Goal: Task Accomplishment & Management: Use online tool/utility

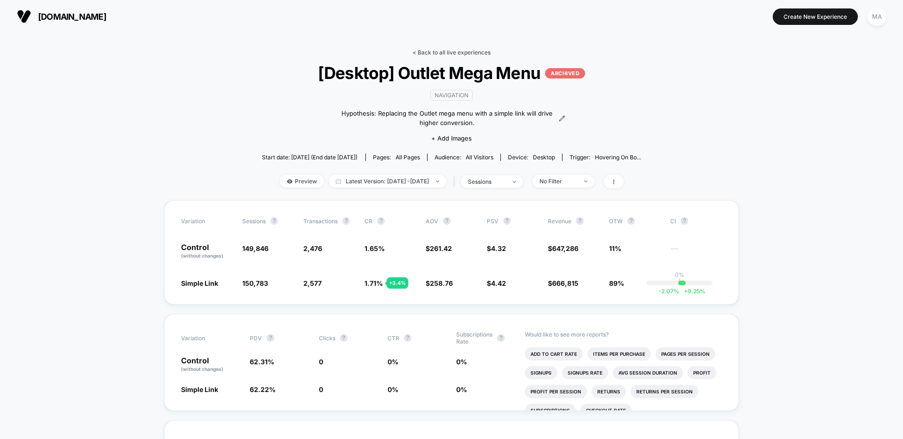
click at [452, 49] on link "< Back to all live experiences" at bounding box center [451, 52] width 78 height 7
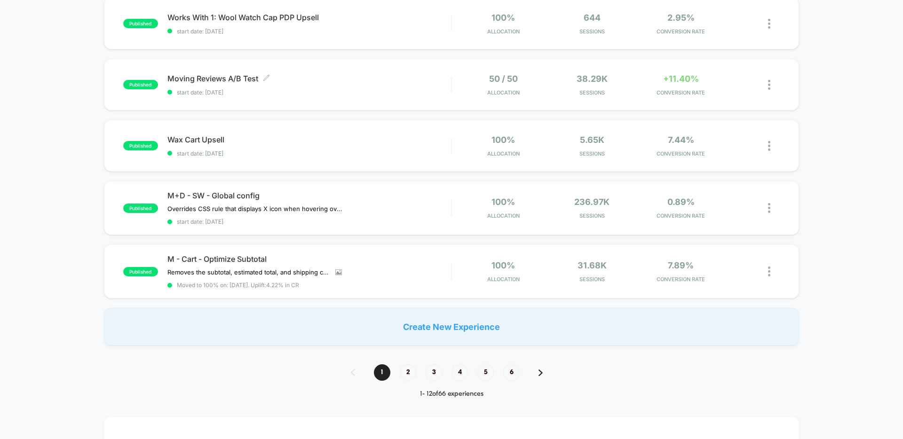
scroll to position [518, 0]
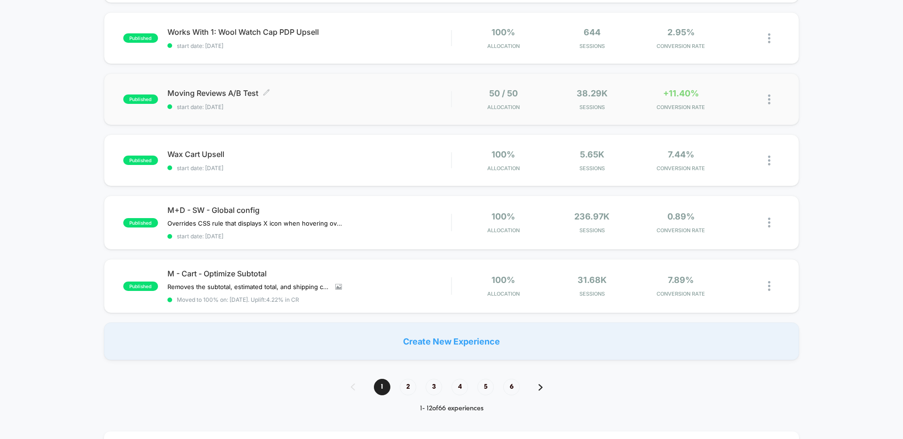
click at [347, 102] on div "Moving Reviews A/B Test Click to edit experience details Click to edit experien…" at bounding box center [309, 99] width 284 height 22
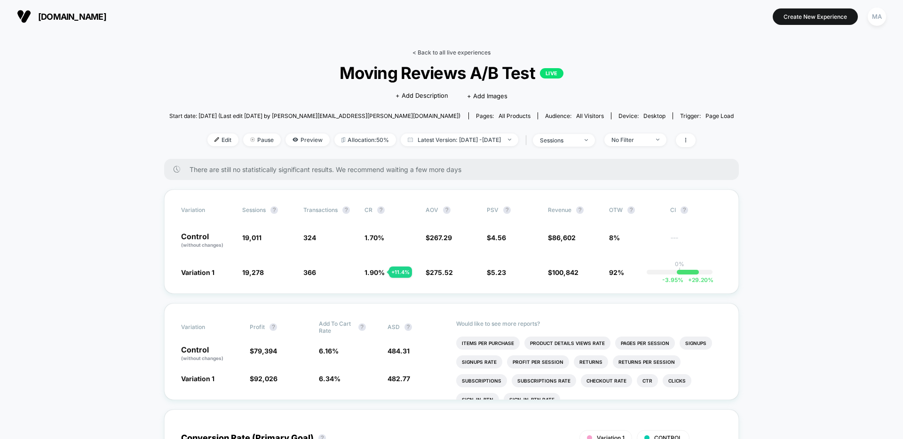
click at [444, 51] on link "< Back to all live experiences" at bounding box center [451, 52] width 78 height 7
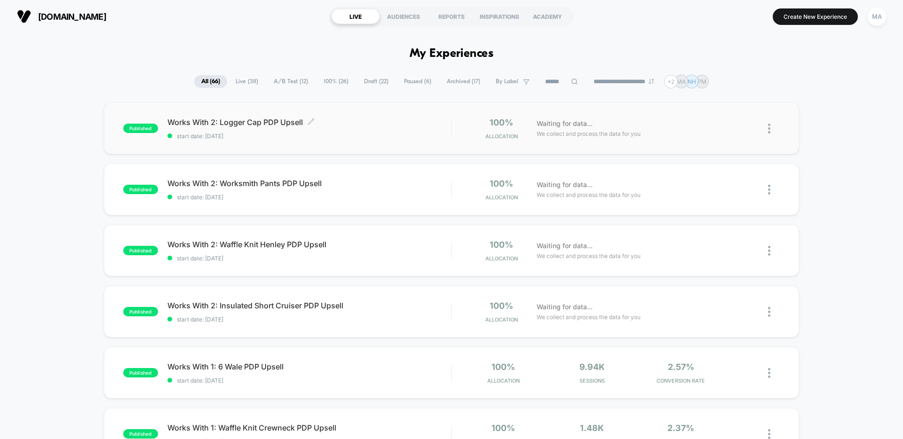
click at [237, 122] on span "Works With 2: Logger Cap PDP Upsell Click to edit experience details" at bounding box center [309, 122] width 284 height 9
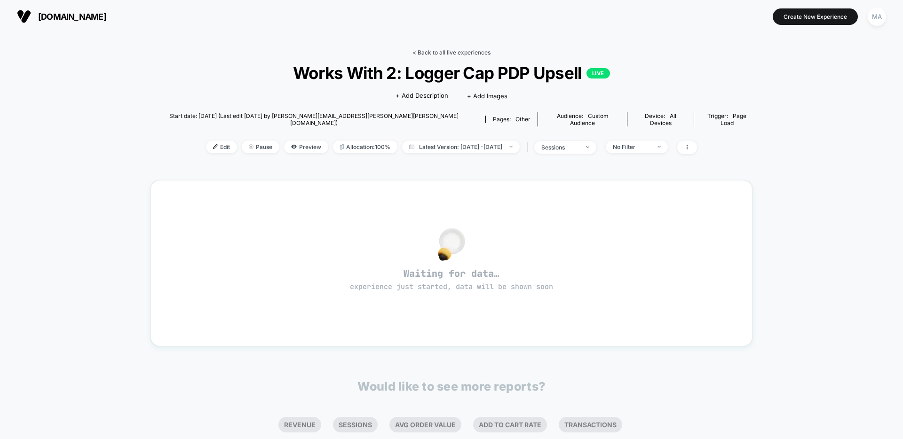
click at [425, 54] on link "< Back to all live experiences" at bounding box center [451, 52] width 78 height 7
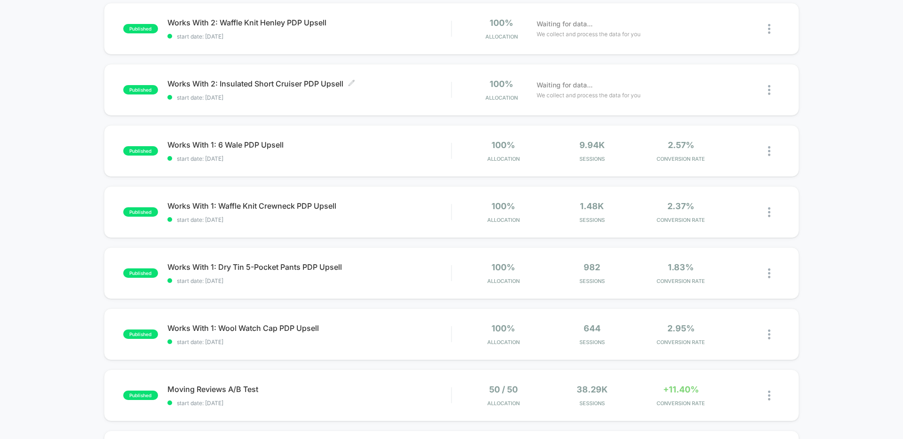
scroll to position [229, 0]
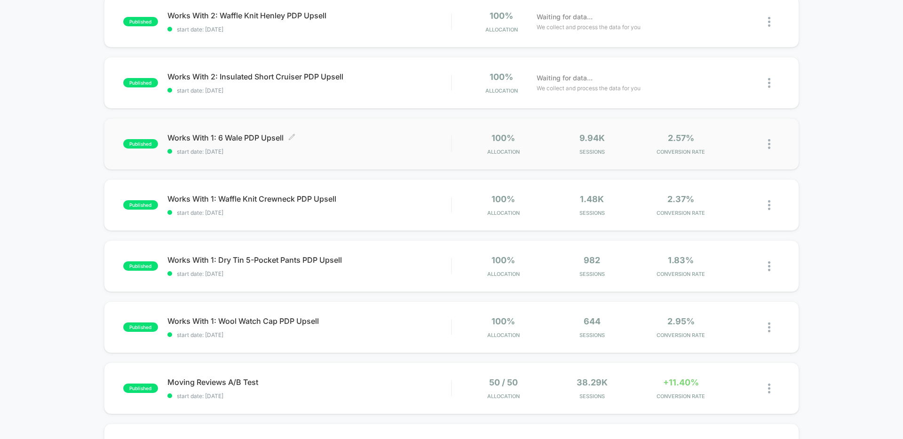
click at [316, 141] on span "Works With 1: 6 Wale PDP Upsell Click to edit experience details" at bounding box center [309, 137] width 284 height 9
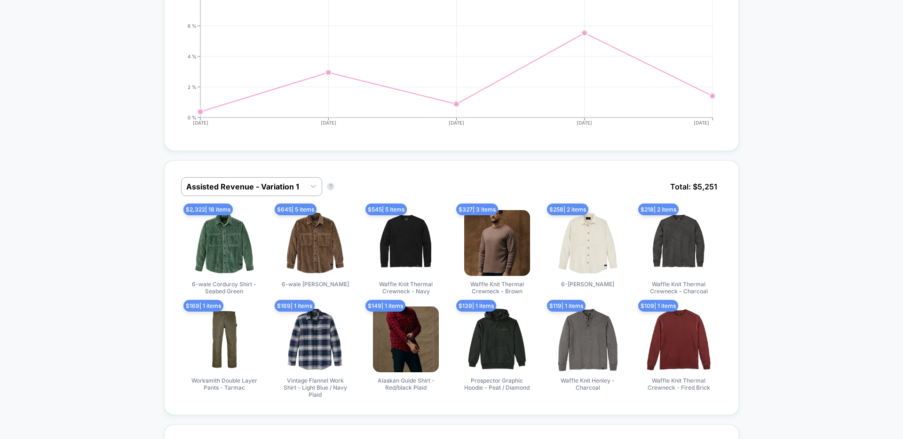
scroll to position [339, 0]
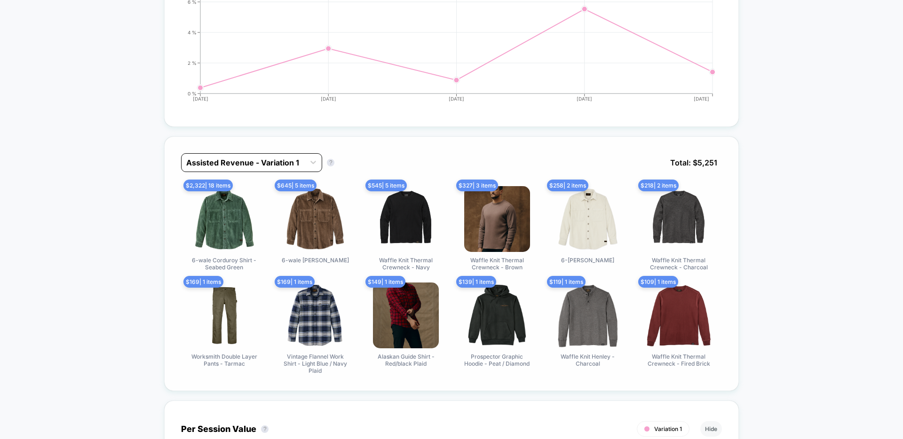
click at [292, 167] on div at bounding box center [243, 162] width 114 height 11
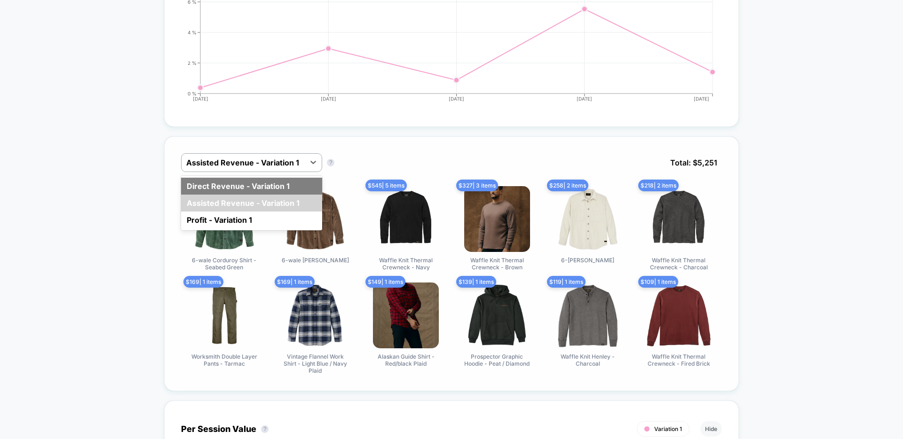
click at [247, 189] on div "Direct Revenue - Variation 1" at bounding box center [251, 186] width 141 height 17
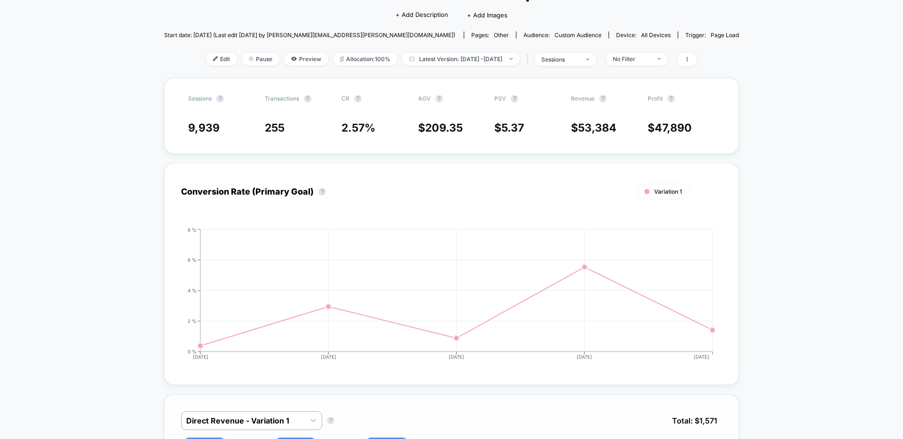
scroll to position [0, 0]
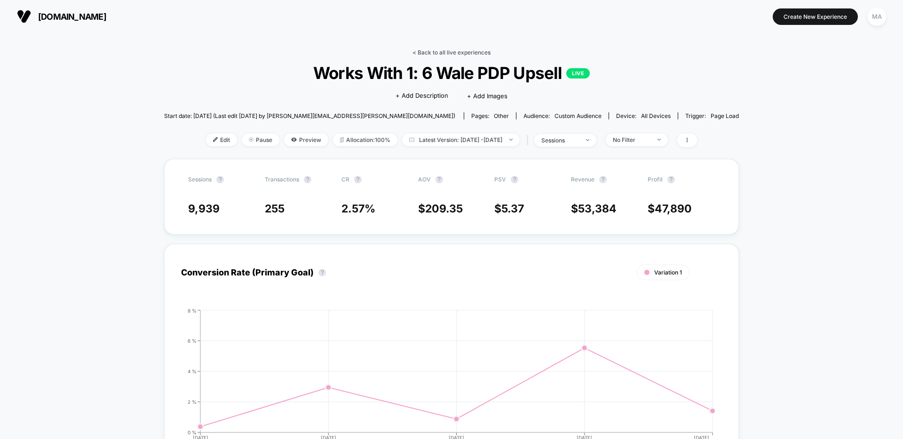
click at [450, 54] on link "< Back to all live experiences" at bounding box center [451, 52] width 78 height 7
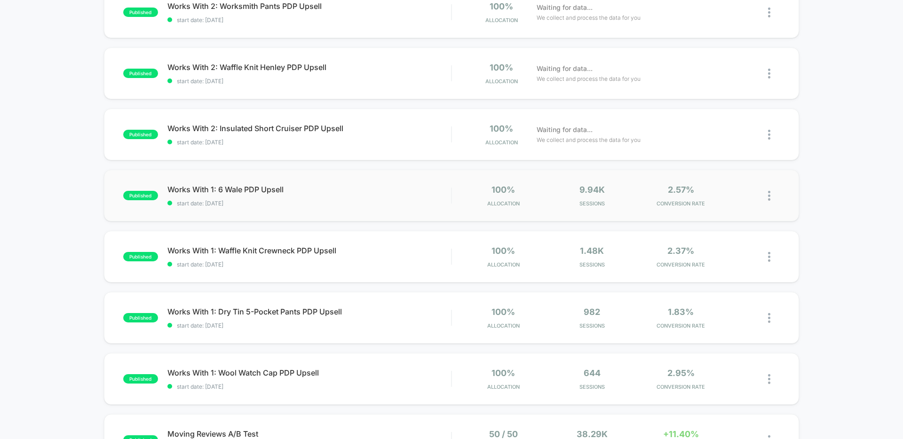
scroll to position [181, 0]
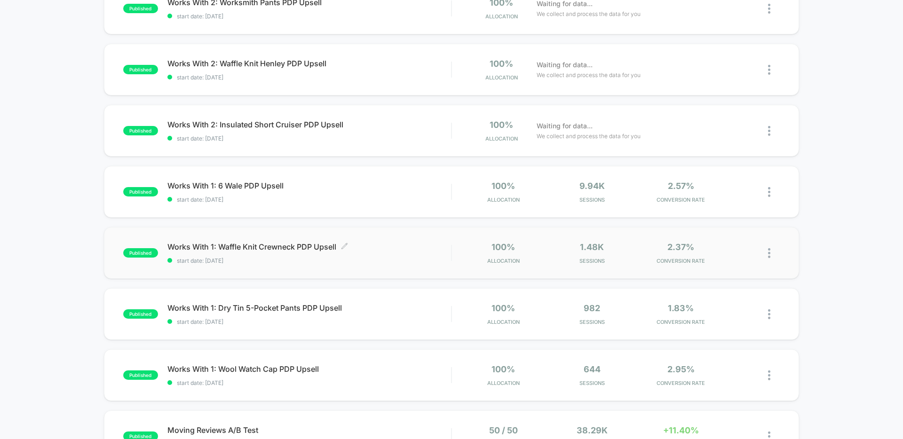
click at [292, 256] on div "Works With 1: Waffle Knit Crewneck PDP Upsell Click to edit experience details …" at bounding box center [309, 253] width 284 height 22
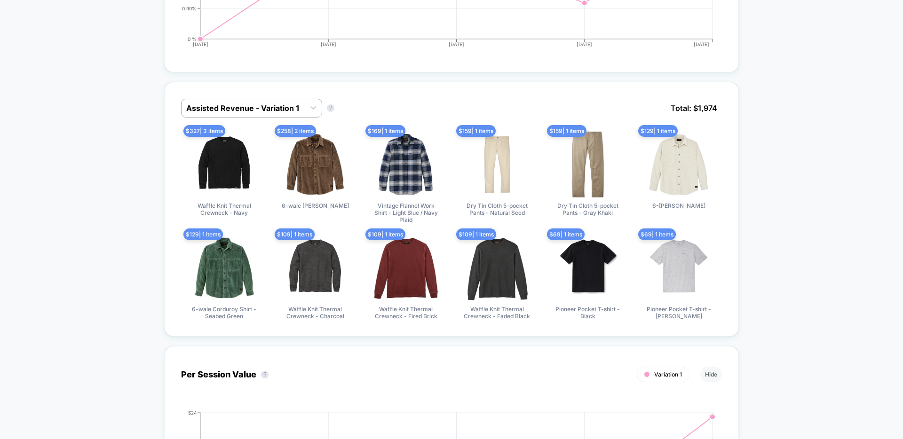
scroll to position [413, 0]
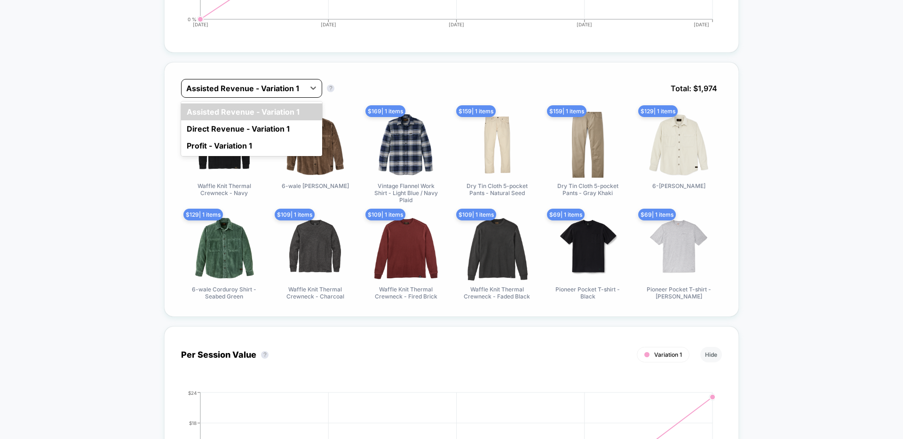
click at [272, 95] on div "Assisted Revenue - Variation 1" at bounding box center [243, 88] width 123 height 15
drag, startPoint x: 247, startPoint y: 119, endPoint x: 245, endPoint y: 124, distance: 5.9
click at [245, 124] on div "Assisted Revenue - Variation 1 Direct Revenue - Variation 1 Profit - Variation 1" at bounding box center [251, 129] width 141 height 55
click at [245, 124] on div "Direct Revenue - Variation 1" at bounding box center [251, 128] width 141 height 17
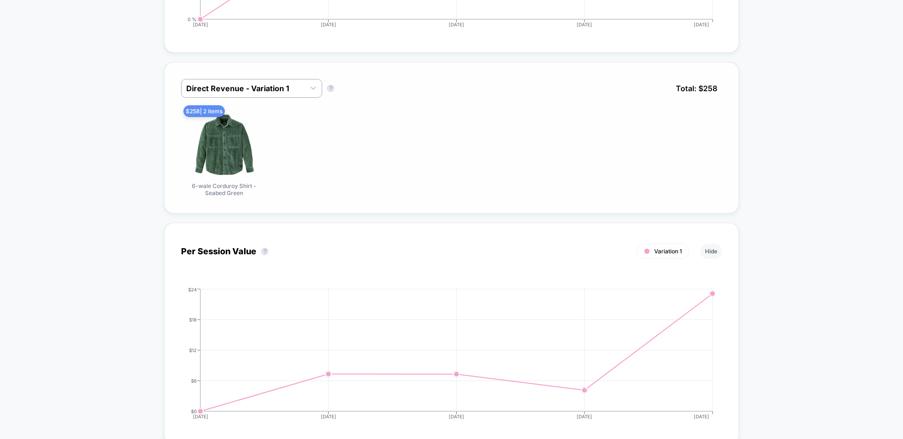
scroll to position [0, 0]
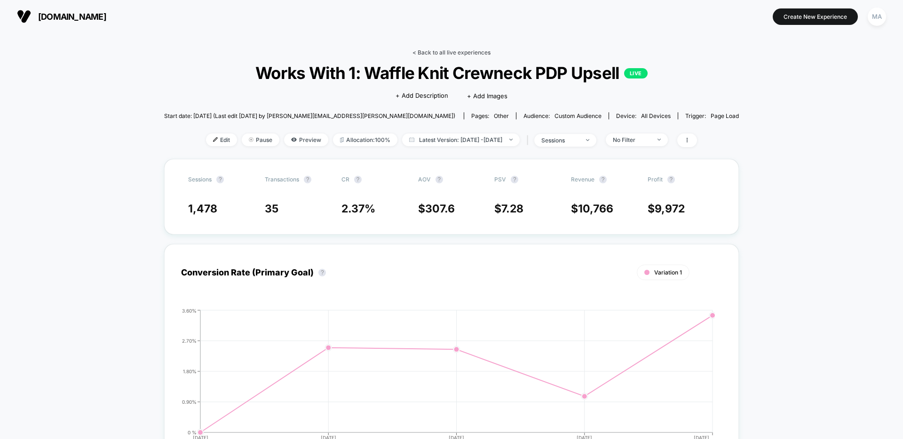
click at [435, 50] on link "< Back to all live experiences" at bounding box center [451, 52] width 78 height 7
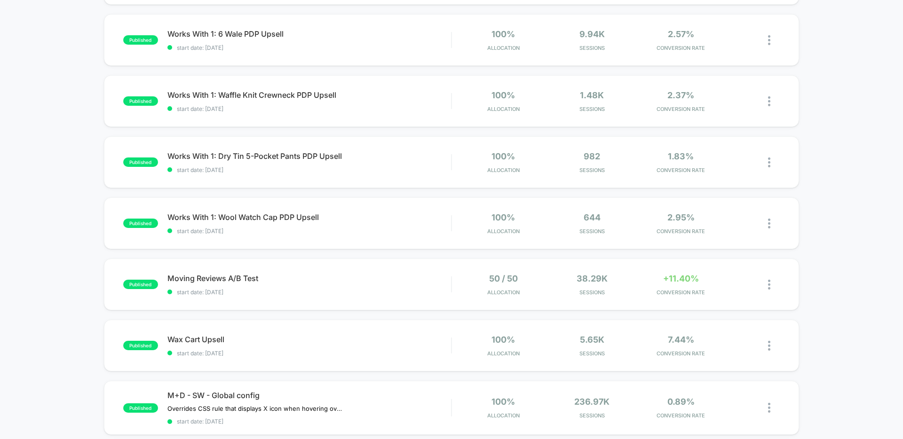
scroll to position [333, 0]
click at [282, 222] on div "Works With 1: Wool Watch Cap PDP Upsell Click to edit experience details Click …" at bounding box center [309, 223] width 284 height 22
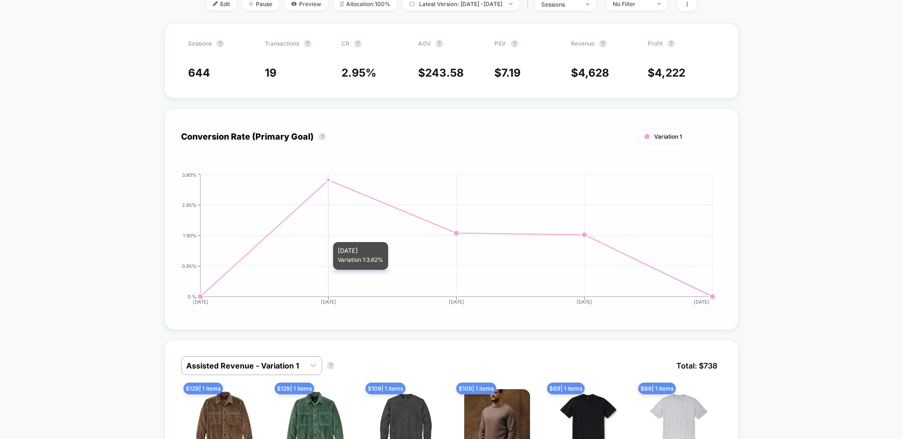
scroll to position [268, 0]
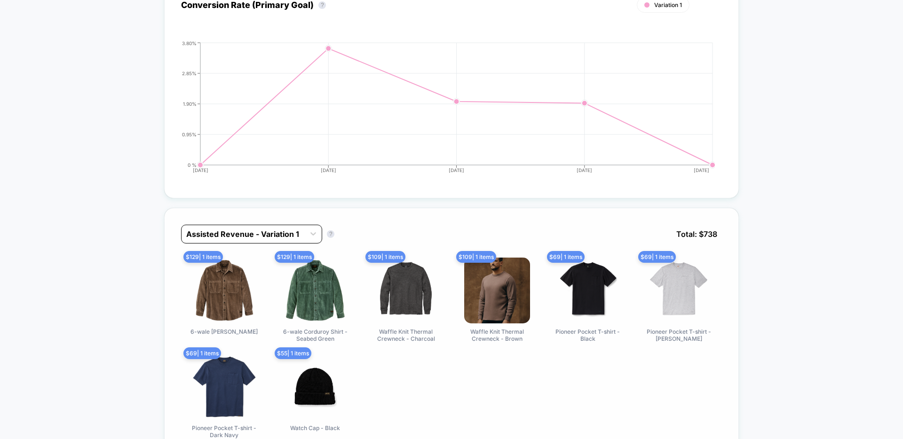
click at [291, 235] on div at bounding box center [243, 234] width 114 height 11
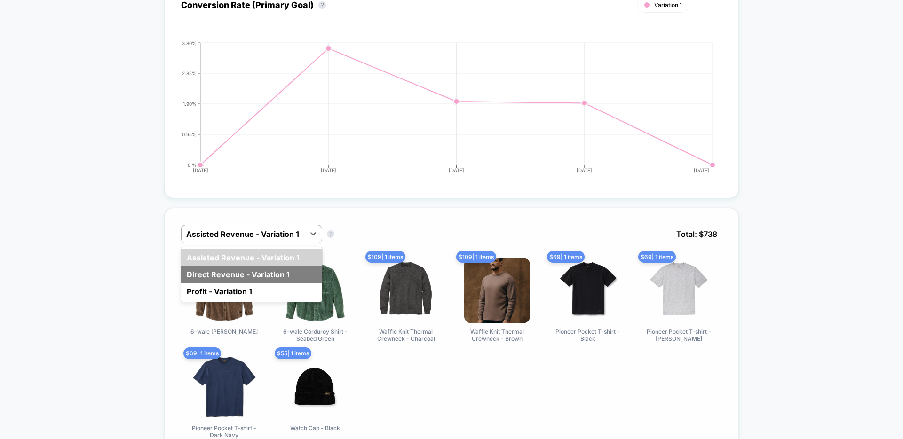
click at [265, 269] on div "Direct Revenue - Variation 1" at bounding box center [251, 274] width 141 height 17
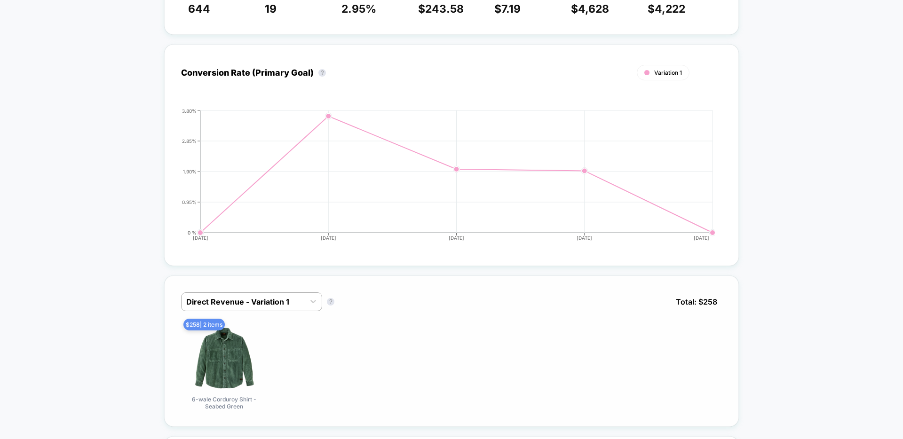
scroll to position [0, 0]
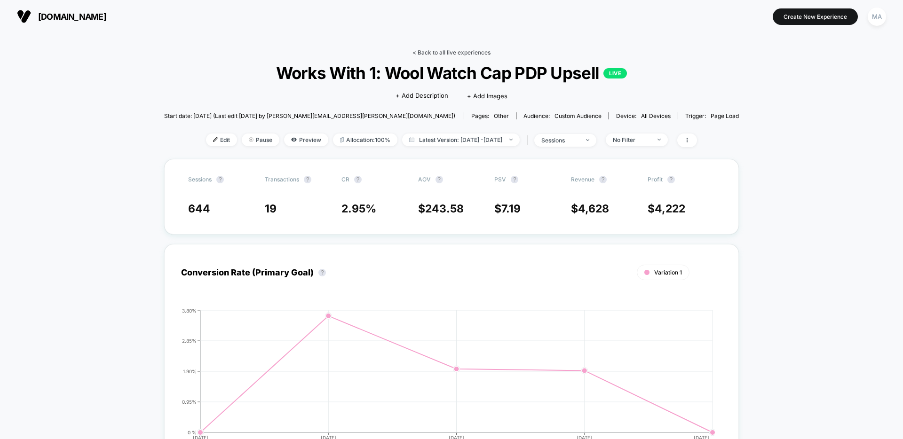
click at [444, 51] on link "< Back to all live experiences" at bounding box center [451, 52] width 78 height 7
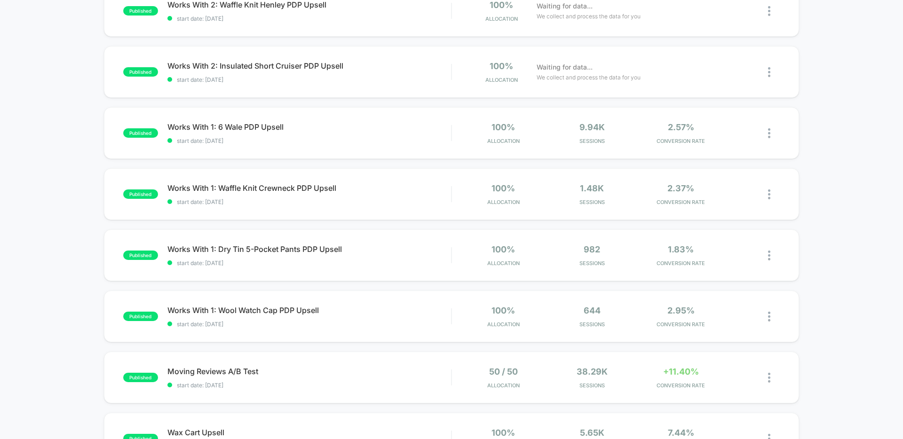
scroll to position [241, 0]
click at [261, 250] on span "Works With 1: Dry Tin 5-Pocket Pants PDP Upsell Click to edit experience details" at bounding box center [309, 248] width 284 height 9
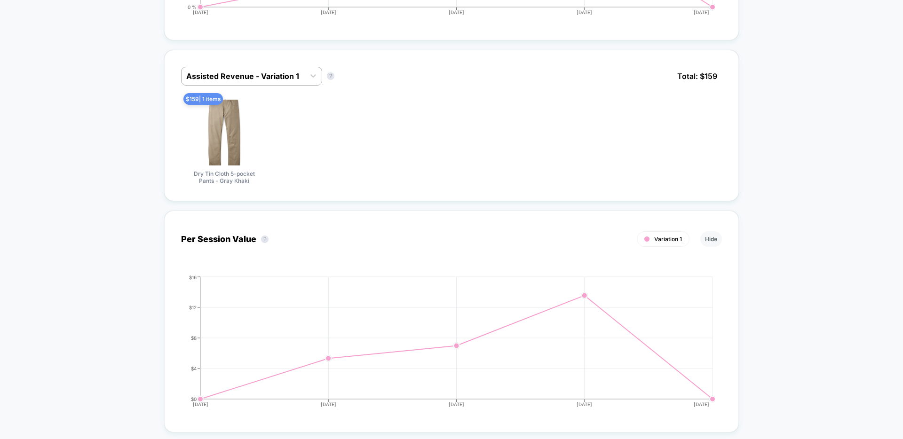
scroll to position [391, 0]
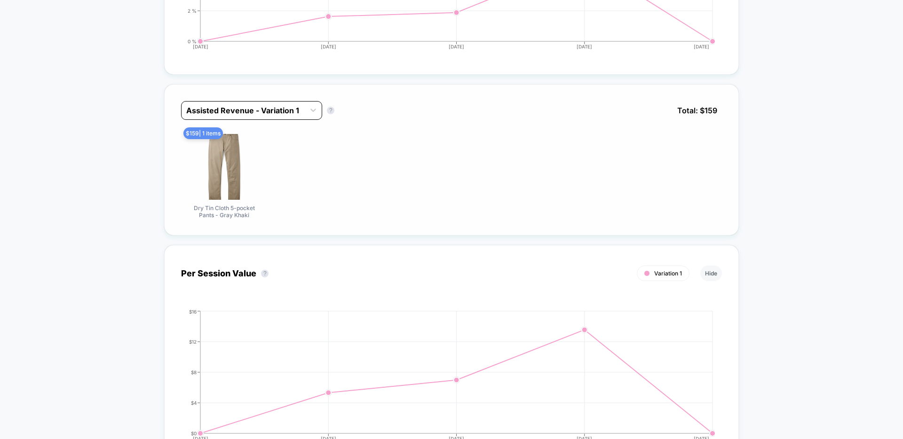
click at [277, 112] on div at bounding box center [243, 110] width 114 height 11
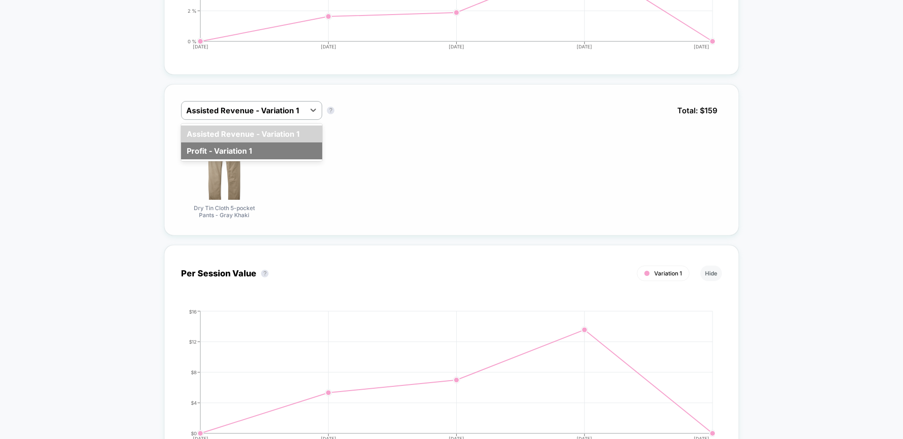
click at [248, 144] on div "Profit - Variation 1" at bounding box center [251, 150] width 141 height 17
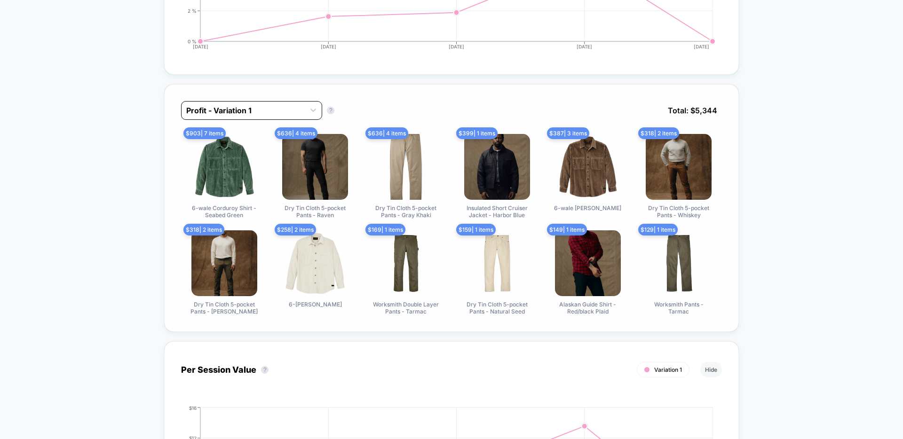
click at [305, 107] on div "Profit - Variation 1" at bounding box center [243, 110] width 123 height 15
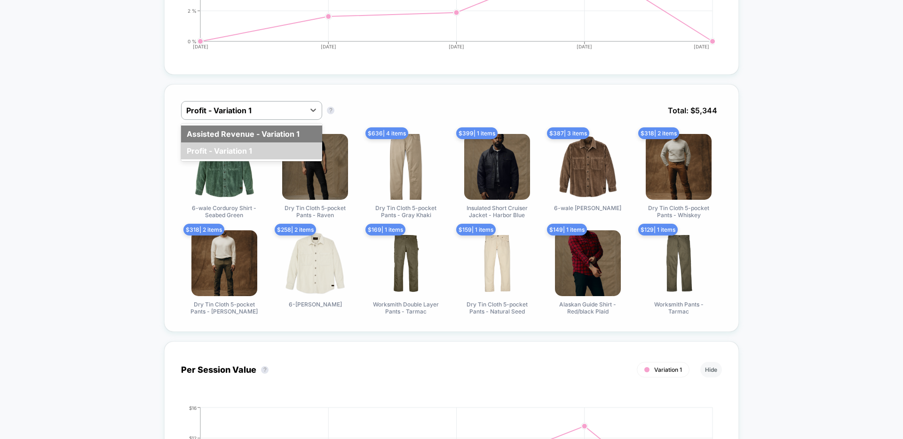
click at [265, 132] on div "Assisted Revenue - Variation 1" at bounding box center [251, 134] width 141 height 17
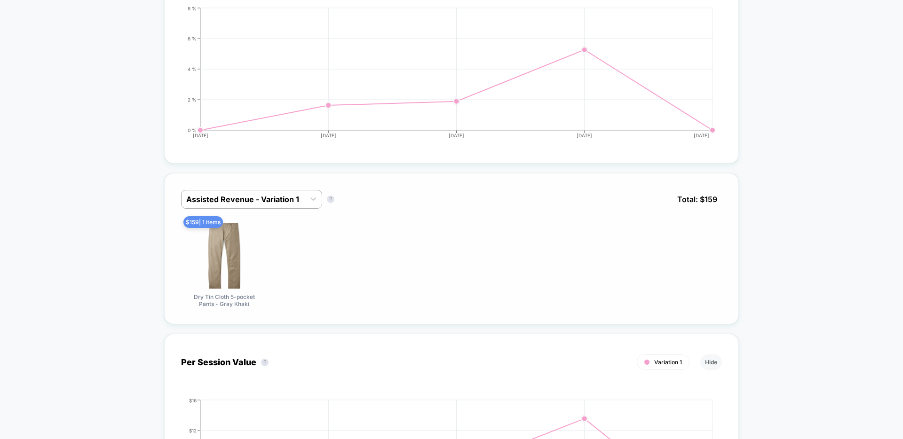
scroll to position [0, 0]
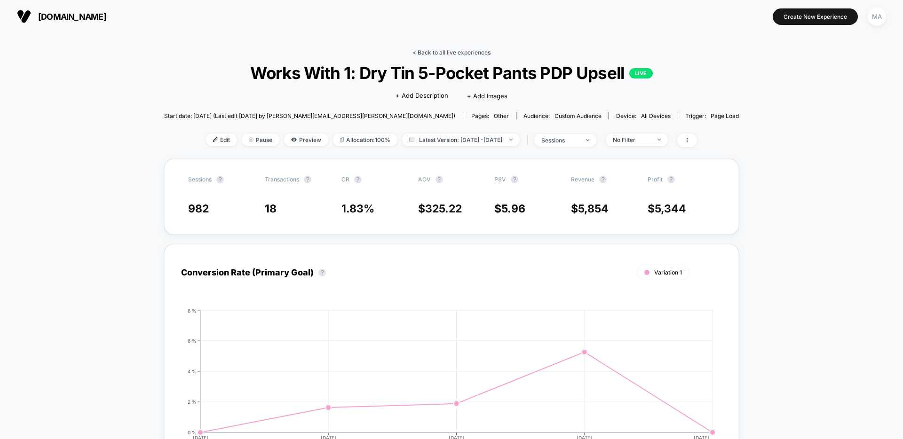
click at [466, 49] on link "< Back to all live experiences" at bounding box center [451, 52] width 78 height 7
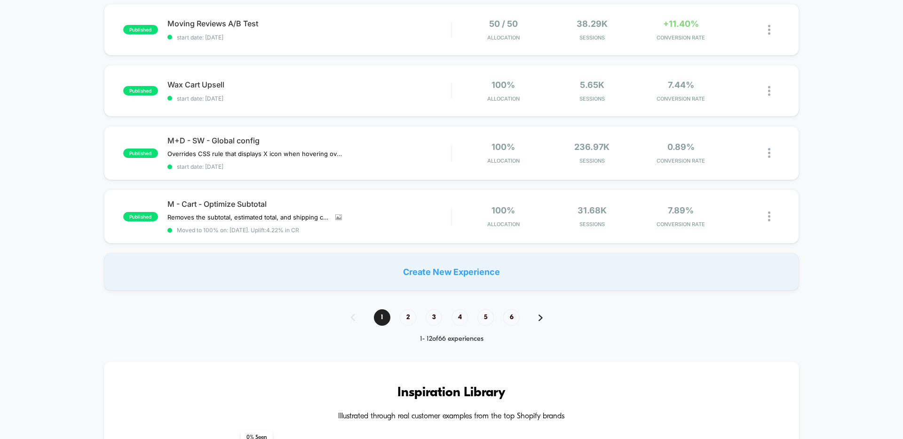
scroll to position [597, 0]
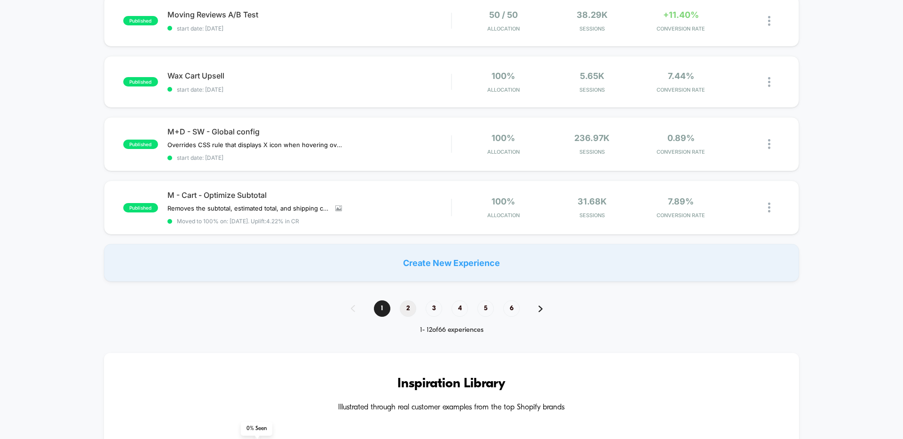
click at [408, 307] on span "2" at bounding box center [408, 308] width 16 height 16
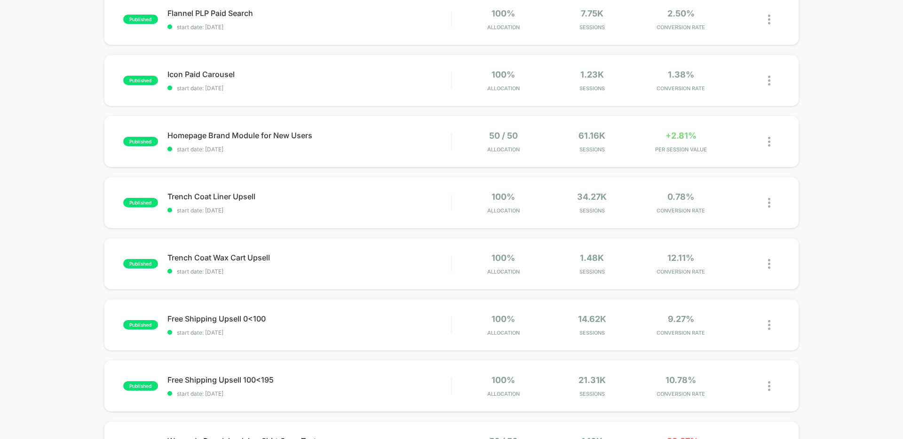
scroll to position [111, 0]
click at [289, 142] on div "Homepage Brand Module for New Users Click to edit experience details Click to e…" at bounding box center [309, 140] width 284 height 22
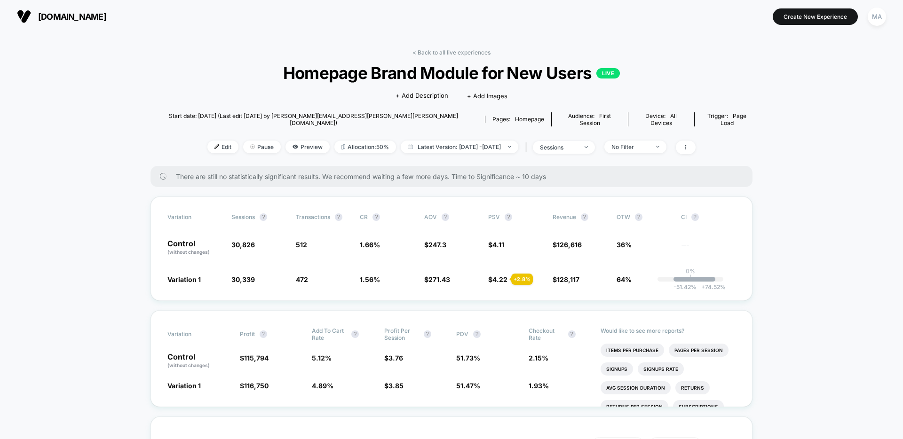
click at [448, 57] on div "< Back to all live experiences Homepage Brand Module for New Users LIVE Click t…" at bounding box center [451, 107] width 602 height 117
click at [449, 54] on link "< Back to all live experiences" at bounding box center [451, 52] width 78 height 7
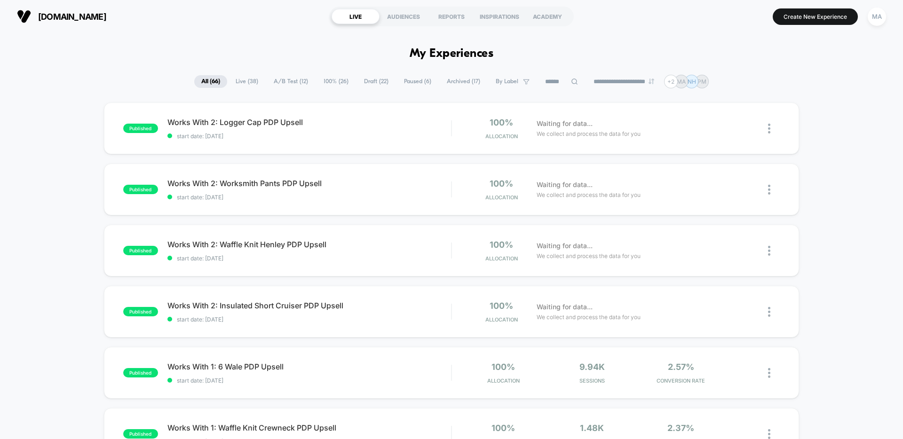
click at [413, 81] on span "Paused ( 6 )" at bounding box center [417, 81] width 41 height 13
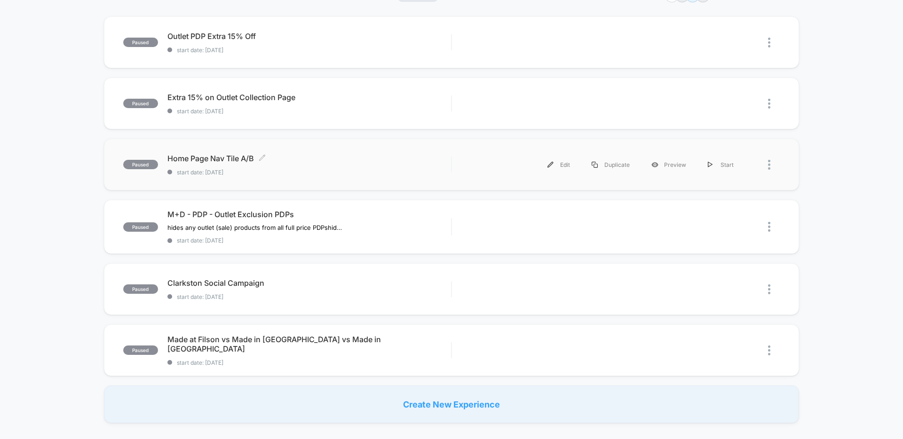
scroll to position [86, 0]
click at [297, 350] on div "Made at Filson vs Made in [GEOGRAPHIC_DATA] vs Made in [GEOGRAPHIC_DATA] Click …" at bounding box center [309, 351] width 284 height 32
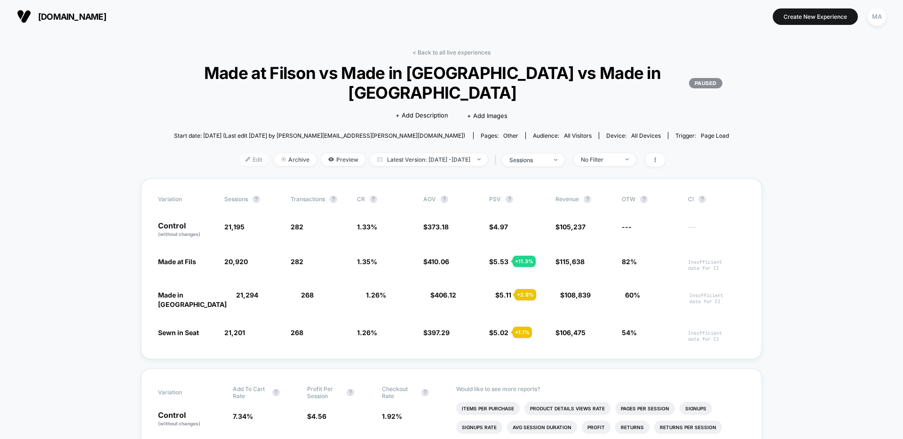
click at [240, 158] on span "Edit" at bounding box center [253, 159] width 31 height 13
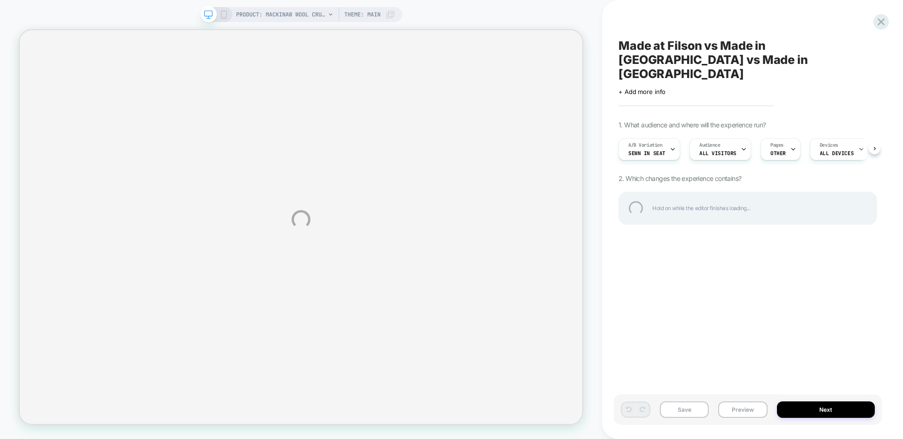
click at [660, 132] on div "PRODUCT: Mackinaw Wool Cruiser Jacket - Charcoal PRODUCT: Mackinaw Wool Cruiser…" at bounding box center [451, 219] width 903 height 439
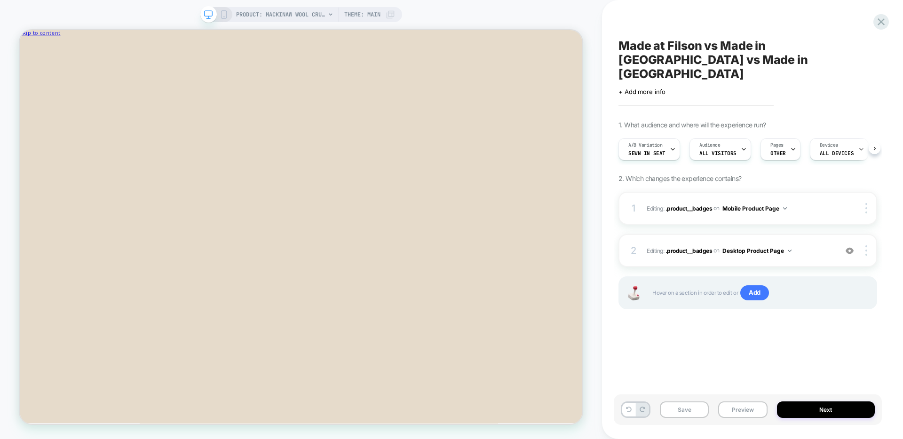
scroll to position [0, 0]
click at [805, 405] on button "Next" at bounding box center [826, 410] width 98 height 16
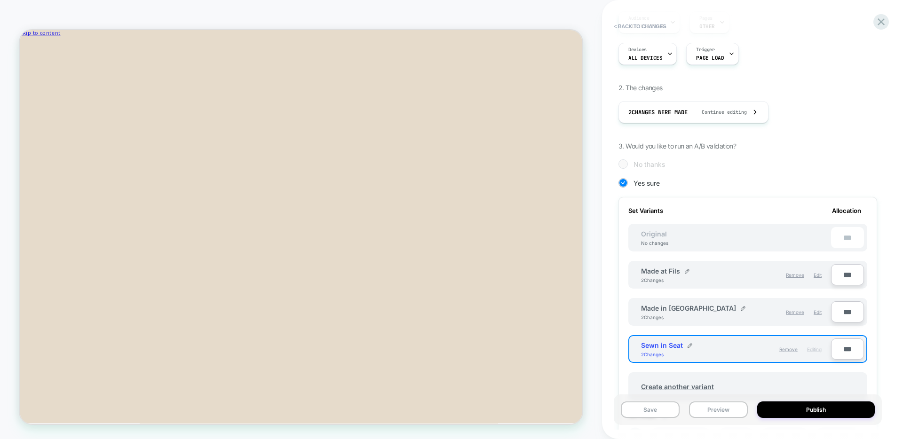
scroll to position [171, 0]
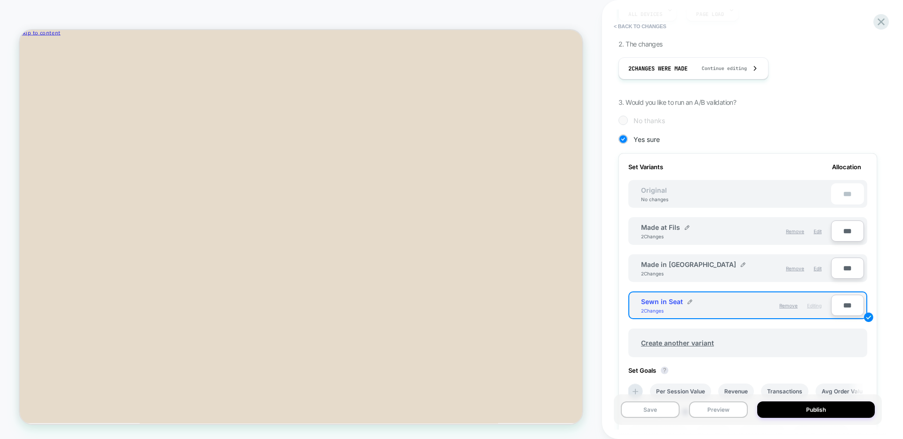
click at [852, 221] on input "***" at bounding box center [847, 231] width 33 height 21
click at [851, 221] on input "***" at bounding box center [847, 231] width 33 height 21
type input "**"
type input "****"
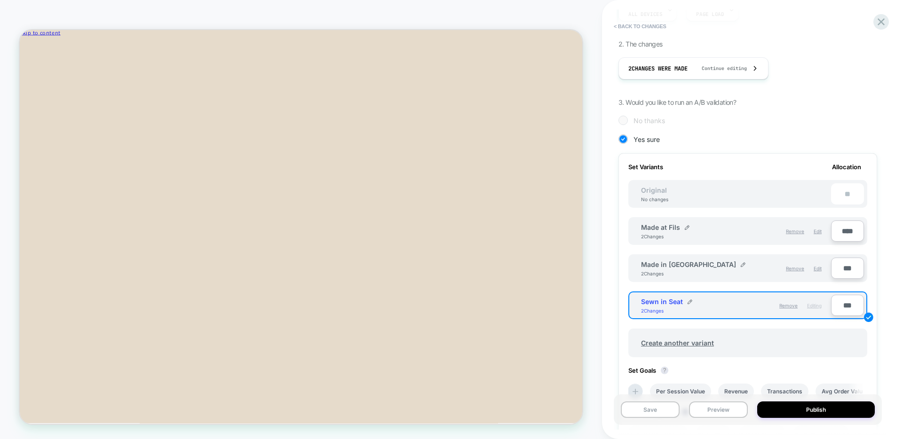
click at [828, 118] on div "1. What audience and where will the experience run? Audience All Visitors Pages…" at bounding box center [747, 251] width 259 height 603
click at [817, 153] on div "Set Variants Allocation Original No changes ** Made at Fils 2 Changes Remove Ed…" at bounding box center [747, 313] width 259 height 321
click at [850, 221] on input "****" at bounding box center [847, 231] width 33 height 21
click at [848, 254] on div "Made in [GEOGRAPHIC_DATA] 2 Changes Remove Edit ***" at bounding box center [747, 268] width 239 height 28
click at [848, 258] on input "***" at bounding box center [847, 268] width 33 height 21
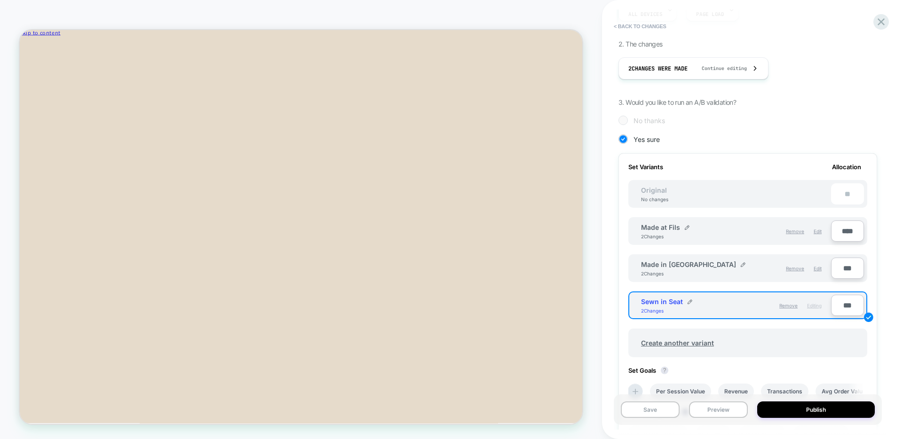
click at [848, 258] on input "***" at bounding box center [847, 268] width 33 height 21
type input "**"
click at [852, 295] on input "***" at bounding box center [847, 305] width 33 height 21
type input "**"
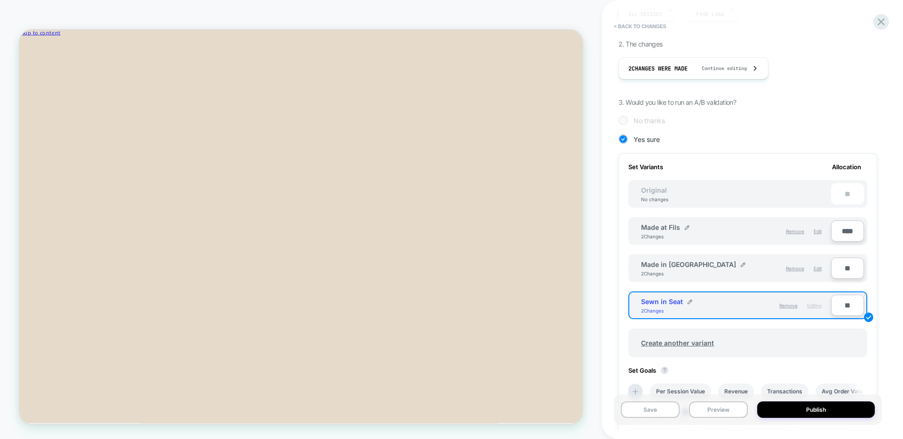
click at [838, 319] on div "Create another variant" at bounding box center [747, 338] width 239 height 38
click at [739, 223] on div "Remove Edit" at bounding box center [781, 231] width 90 height 16
click at [784, 407] on button "Publish" at bounding box center [816, 410] width 118 height 16
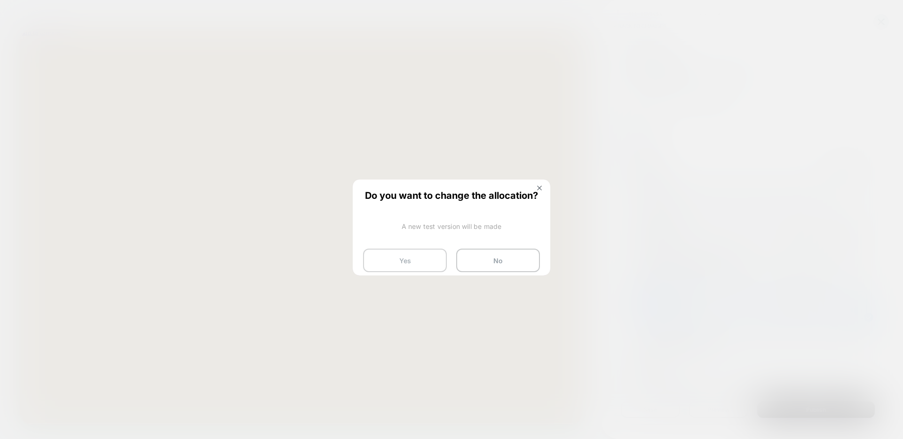
click at [411, 256] on button "Yes" at bounding box center [405, 261] width 84 height 24
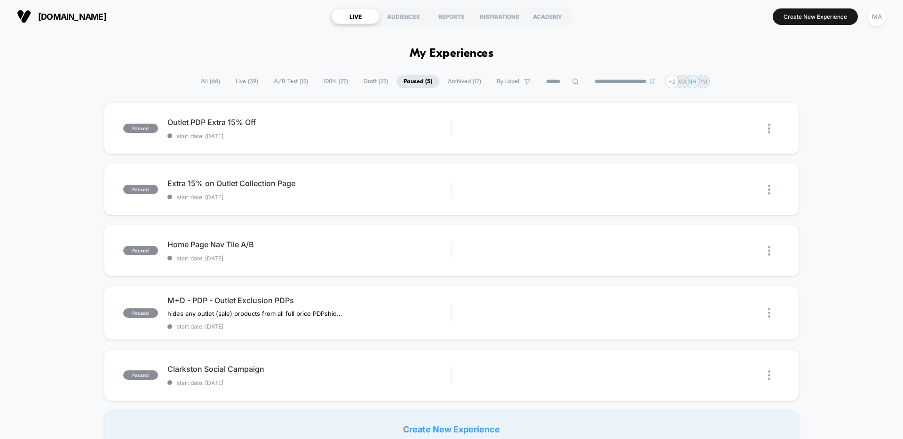
click at [235, 84] on span "Live ( 39 )" at bounding box center [247, 81] width 37 height 13
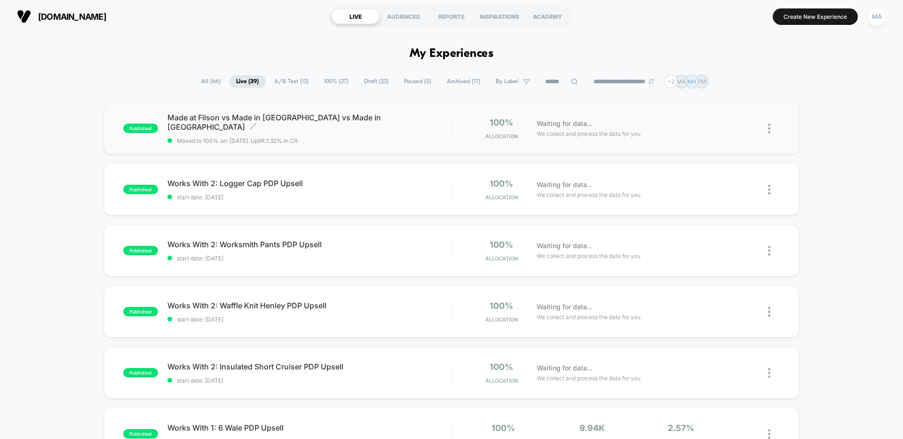
click at [234, 128] on div "Made at Filson vs Made in [GEOGRAPHIC_DATA] vs Made in [GEOGRAPHIC_DATA] Click …" at bounding box center [309, 129] width 284 height 32
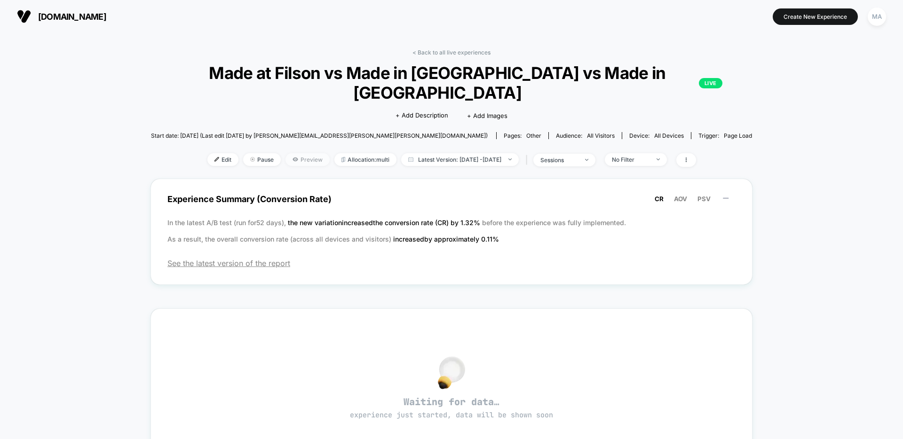
click at [288, 153] on span "Preview" at bounding box center [307, 159] width 44 height 13
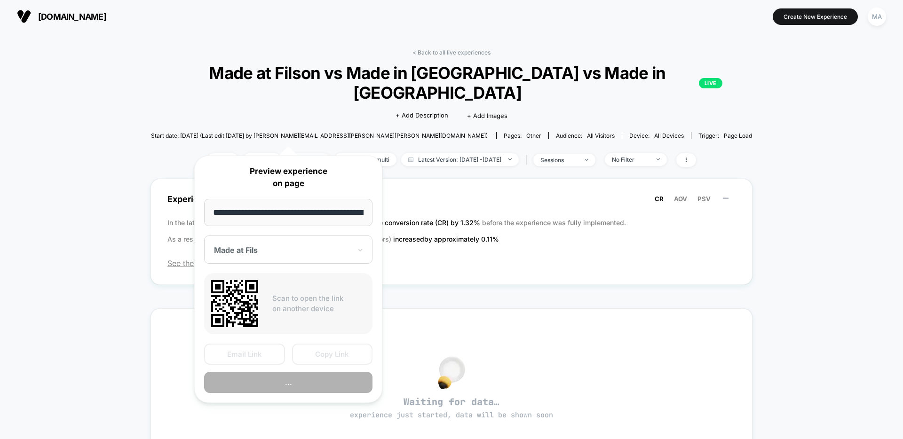
scroll to position [0, 116]
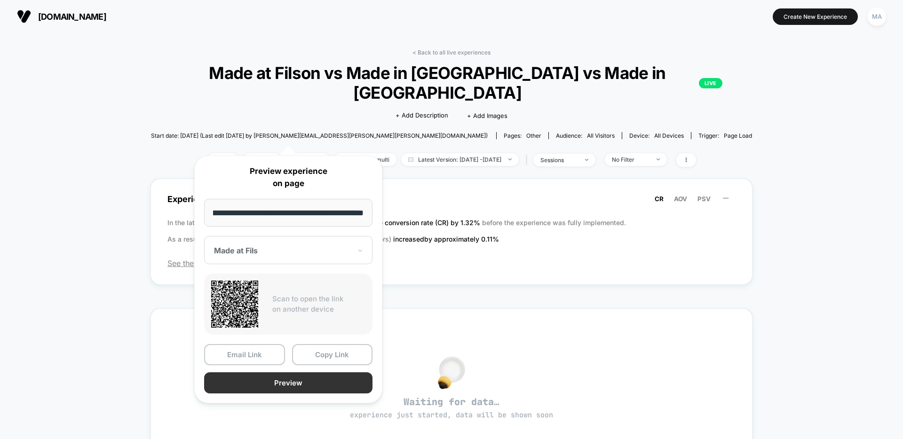
click at [263, 388] on button "Preview" at bounding box center [288, 382] width 168 height 21
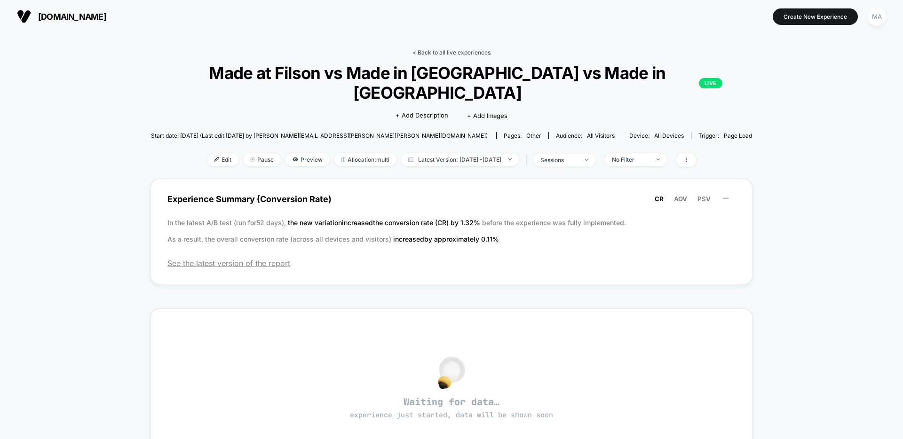
click at [427, 52] on link "< Back to all live experiences" at bounding box center [451, 52] width 78 height 7
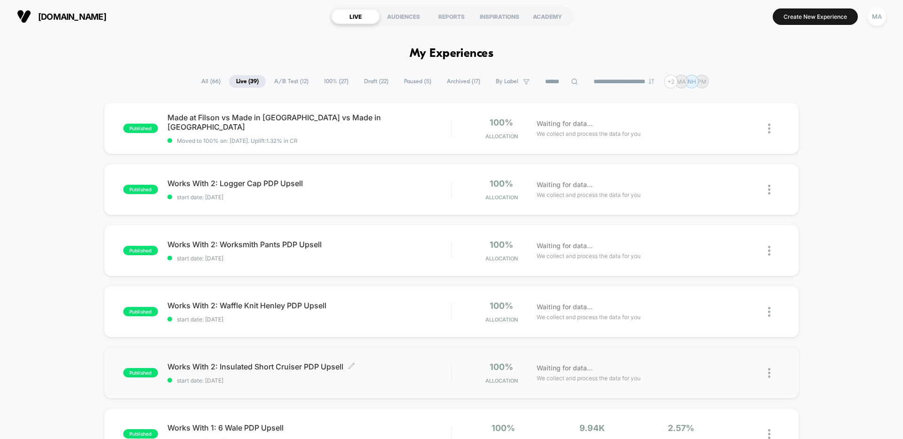
click at [361, 370] on span "Works With 2: Insulated Short Cruiser PDP Upsell Click to edit experience detai…" at bounding box center [309, 366] width 284 height 9
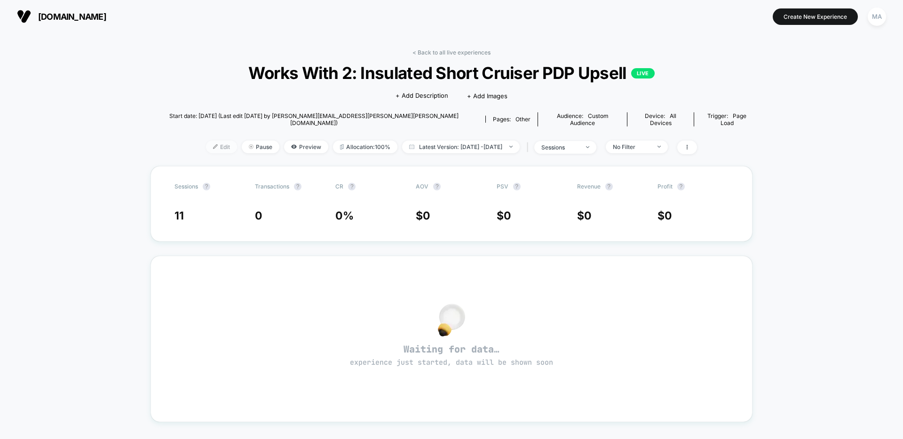
click at [206, 141] on span "Edit" at bounding box center [221, 147] width 31 height 13
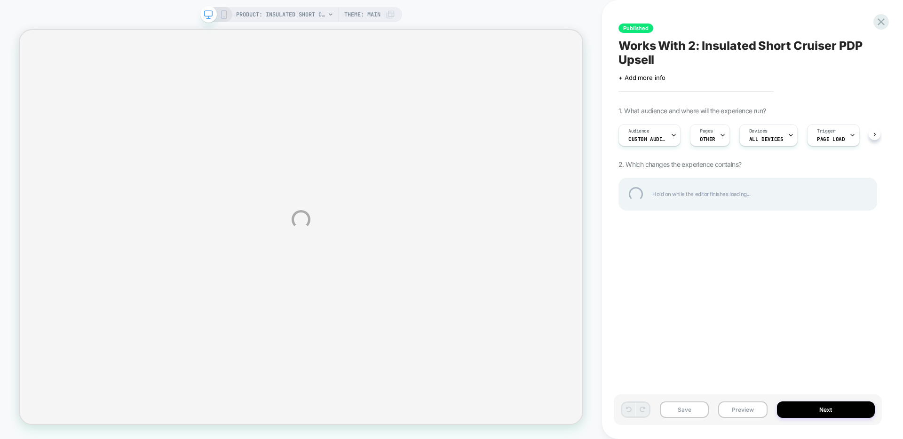
click at [656, 134] on div "PRODUCT: Insulated Short Cruiser Jacket - Harbor Blue PRODUCT: Insulated Short …" at bounding box center [451, 219] width 903 height 439
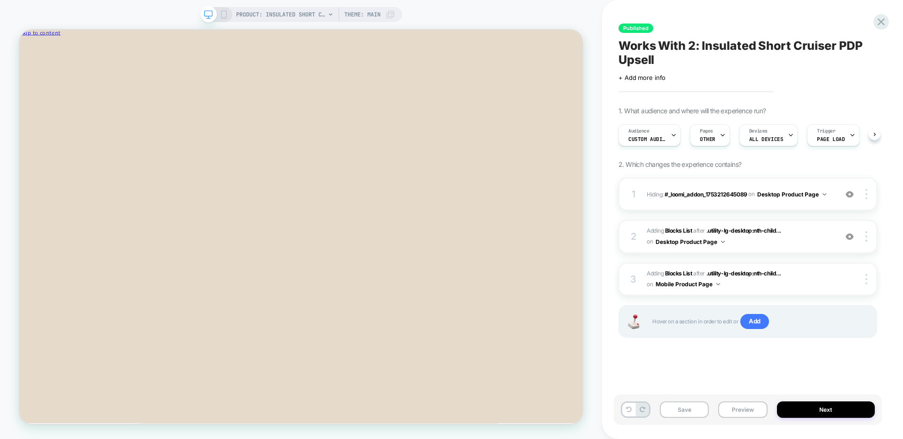
scroll to position [0, 0]
click at [651, 130] on div "Audience Custom Audience" at bounding box center [646, 135] width 56 height 21
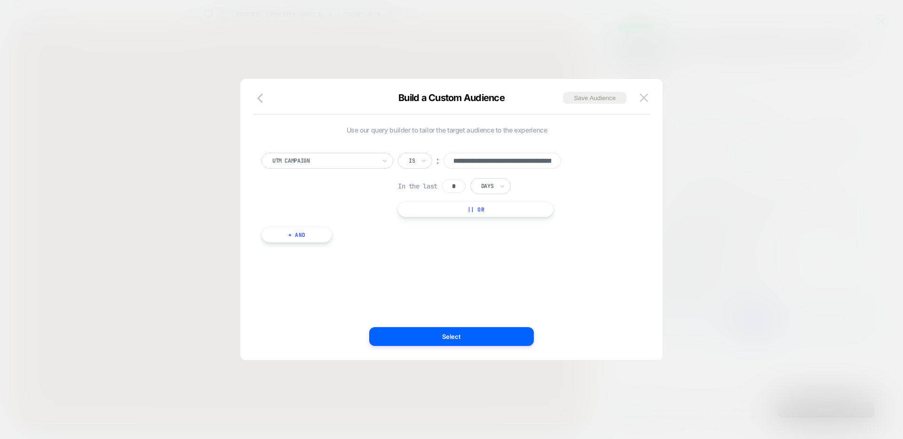
scroll to position [0, 68]
drag, startPoint x: 459, startPoint y: 158, endPoint x: 551, endPoint y: 166, distance: 91.6
click at [551, 166] on input "**********" at bounding box center [502, 161] width 118 height 16
click at [607, 205] on div "**********" at bounding box center [446, 185] width 371 height 64
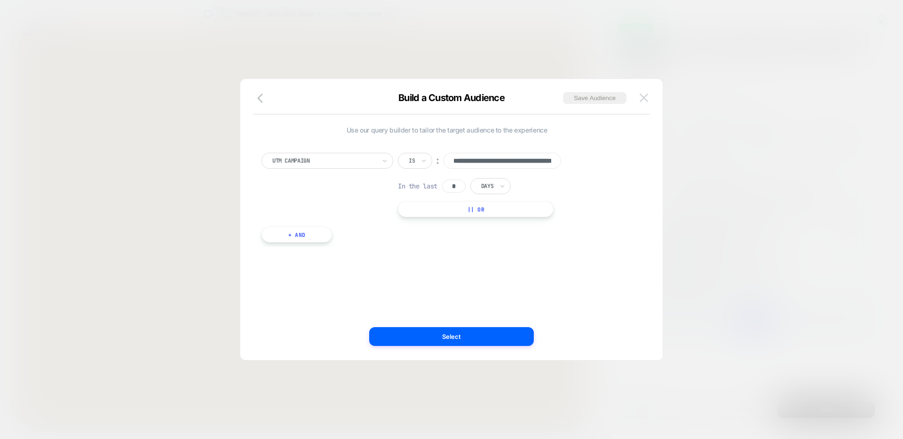
click at [640, 94] on img at bounding box center [644, 98] width 8 height 8
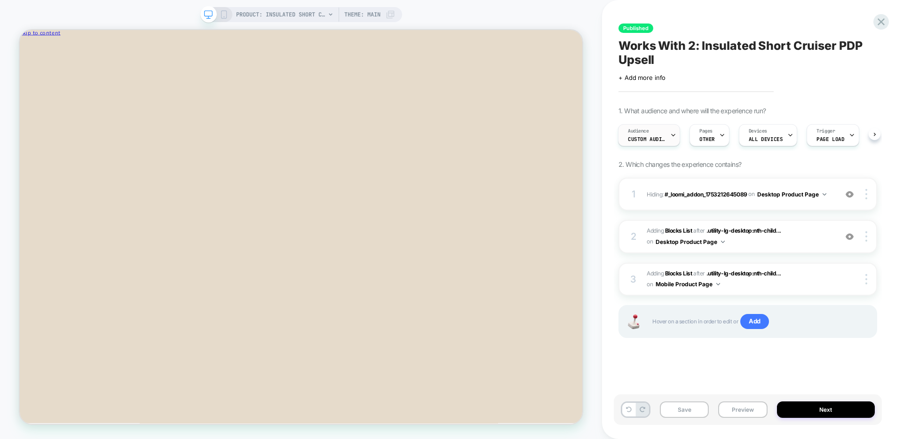
click at [647, 137] on span "Custom Audience" at bounding box center [647, 139] width 38 height 7
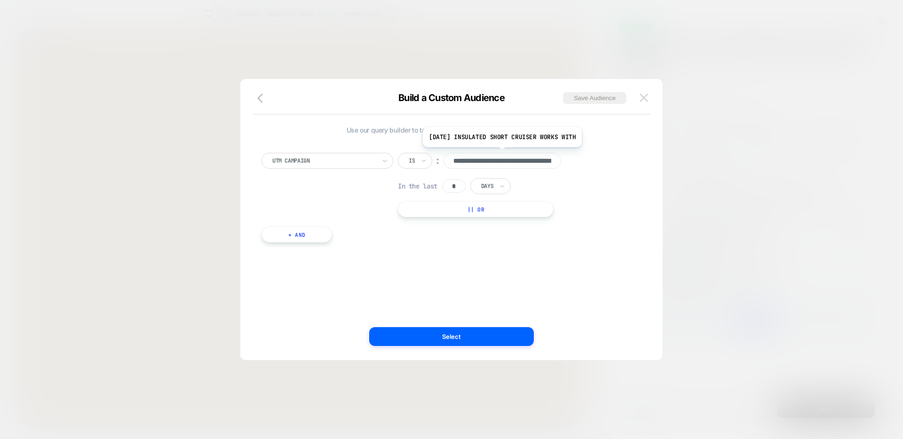
click at [642, 97] on img at bounding box center [644, 98] width 8 height 8
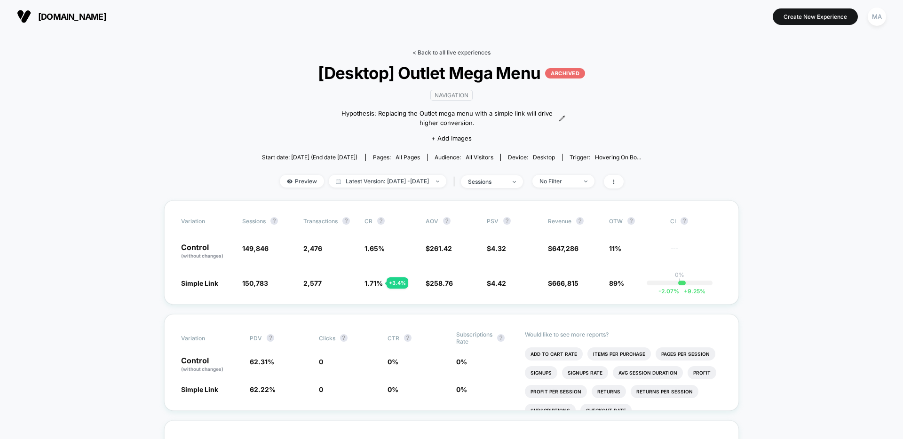
click at [451, 54] on link "< Back to all live experiences" at bounding box center [451, 52] width 78 height 7
